Goal: Task Accomplishment & Management: Use online tool/utility

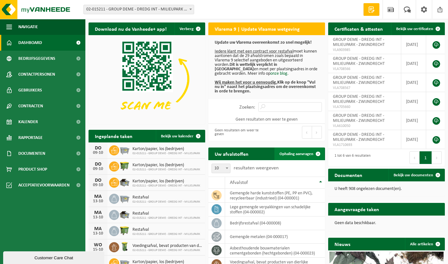
click at [294, 153] on span "Ophaling aanvragen" at bounding box center [296, 154] width 34 height 4
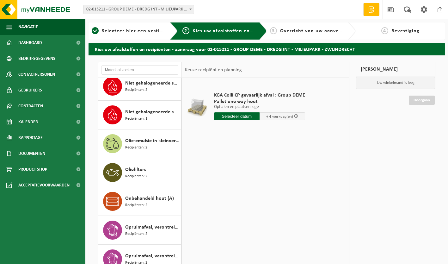
scroll to position [1406, 0]
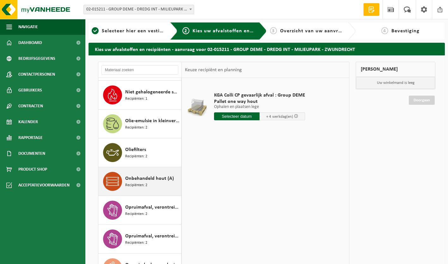
click at [146, 180] on span "Onbehandeld hout (A)" at bounding box center [149, 178] width 49 height 8
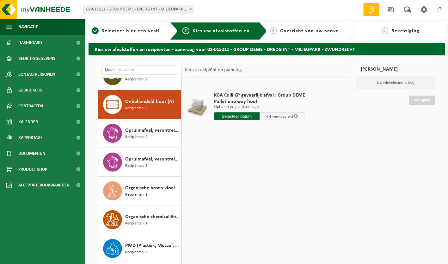
scroll to position [1495, 0]
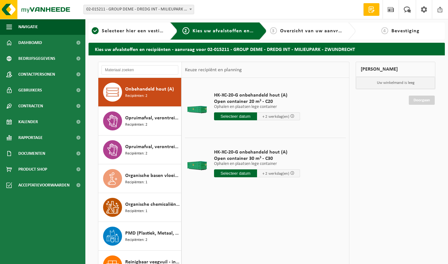
click at [232, 173] on input "text" at bounding box center [235, 173] width 43 height 8
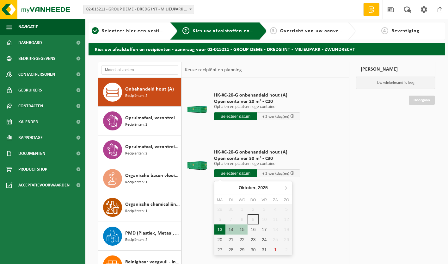
click at [220, 231] on div "13" at bounding box center [219, 229] width 11 height 10
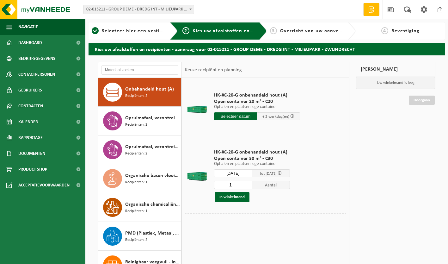
type input "Van 2025-10-13"
click at [236, 199] on button "In winkelmand" at bounding box center [232, 197] width 35 height 10
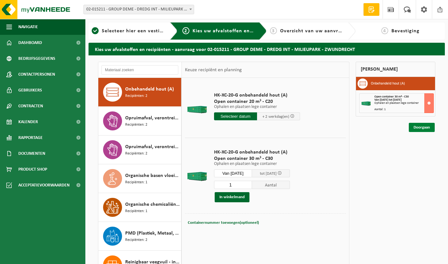
click at [431, 125] on link "Doorgaan" at bounding box center [422, 127] width 26 height 9
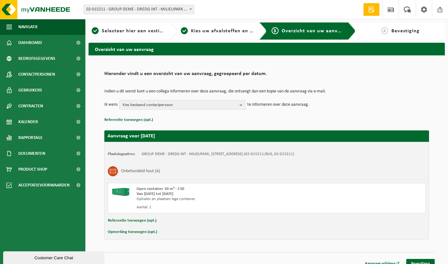
scroll to position [8, 0]
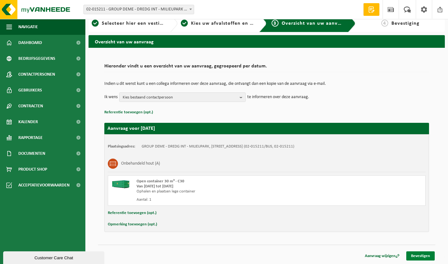
click at [423, 255] on link "Bevestigen" at bounding box center [420, 255] width 28 height 9
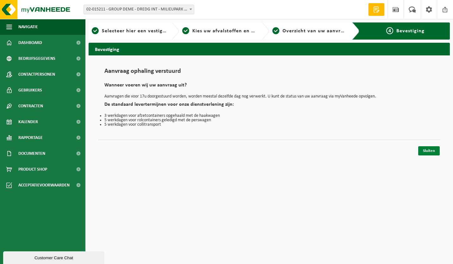
click at [431, 149] on link "Sluiten" at bounding box center [428, 150] width 21 height 9
